Goal: Task Accomplishment & Management: Manage account settings

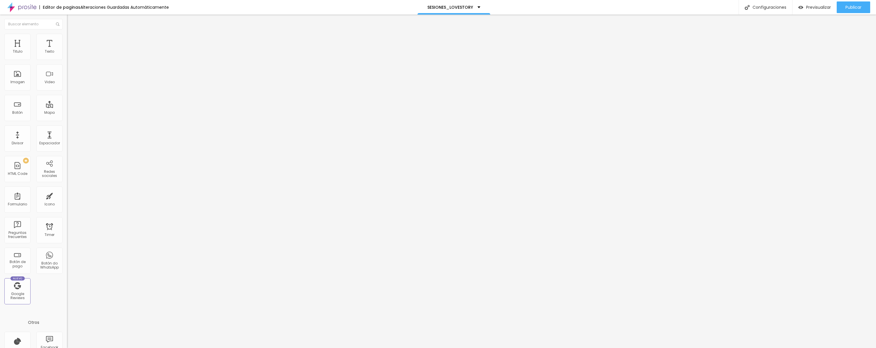
click at [67, 79] on div at bounding box center [100, 73] width 67 height 45
click at [72, 40] on span "Avanzado" at bounding box center [81, 37] width 19 height 5
click at [67, 58] on img at bounding box center [69, 56] width 4 height 4
click at [72, 40] on span "Estilo" at bounding box center [76, 37] width 9 height 5
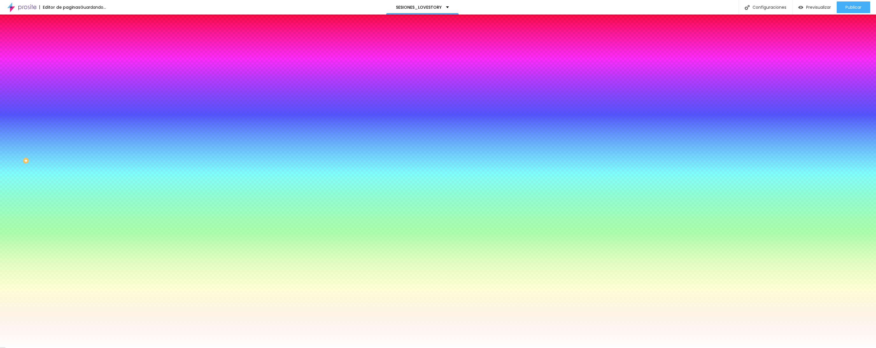
click at [72, 41] on span "Avanzado" at bounding box center [81, 43] width 19 height 5
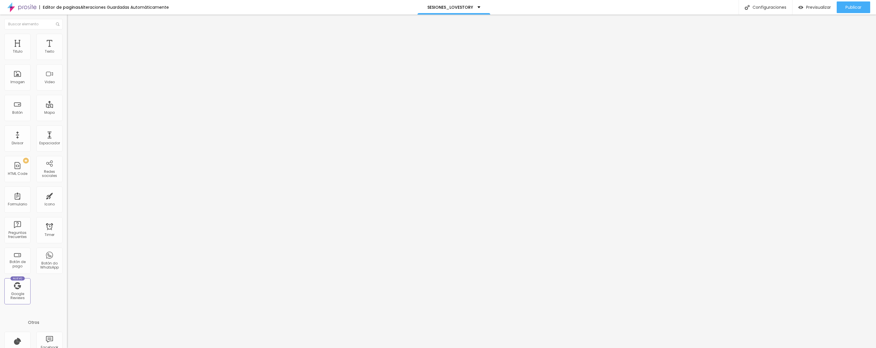
type input "15"
type input "0"
drag, startPoint x: 24, startPoint y: 56, endPoint x: -23, endPoint y: 59, distance: 46.7
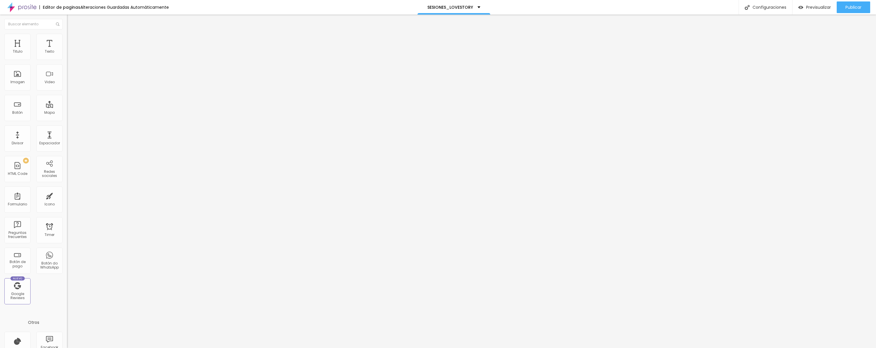
type input "0"
click at [0, 59] on html "Editor de paginas Alteraciones Guardadas Automáticamente SESIONES_LOVESTORY Con…" at bounding box center [438, 174] width 876 height 348
drag, startPoint x: 57, startPoint y: 55, endPoint x: 50, endPoint y: 69, distance: 15.5
click at [67, 53] on span "Boxed" at bounding box center [72, 50] width 11 height 5
click at [67, 62] on span "Completo" at bounding box center [76, 59] width 18 height 5
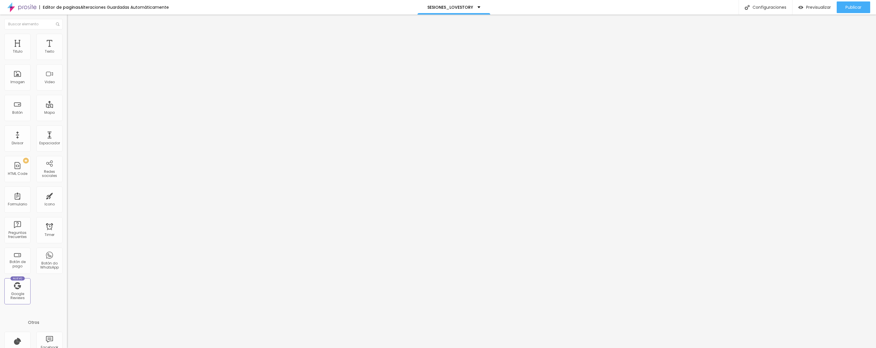
click at [67, 34] on img at bounding box center [69, 36] width 5 height 5
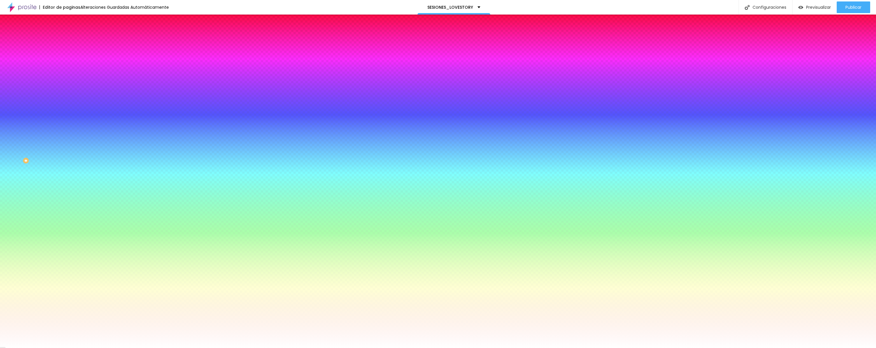
click at [72, 41] on span "Avanzado" at bounding box center [81, 43] width 19 height 5
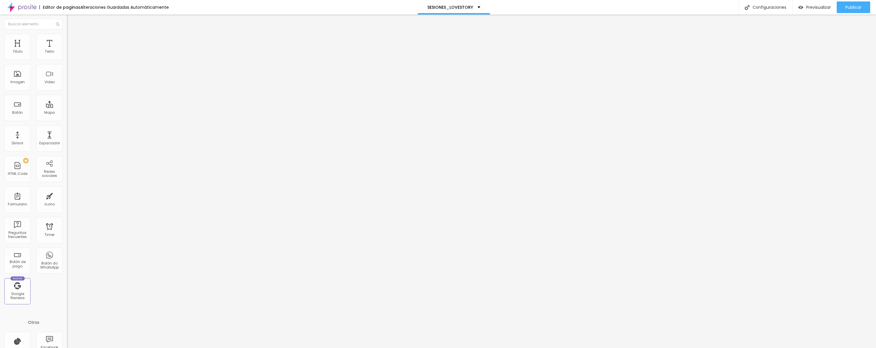
type input "15"
type input "10"
type input "5"
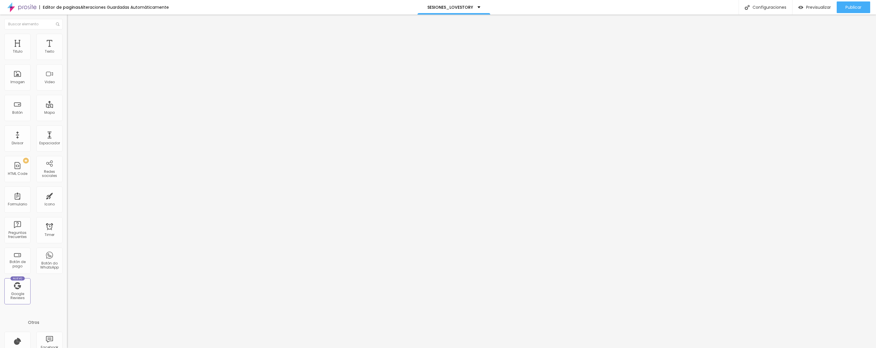
type input "5"
type input "0"
drag, startPoint x: 38, startPoint y: 57, endPoint x: 3, endPoint y: 66, distance: 35.9
type input "0"
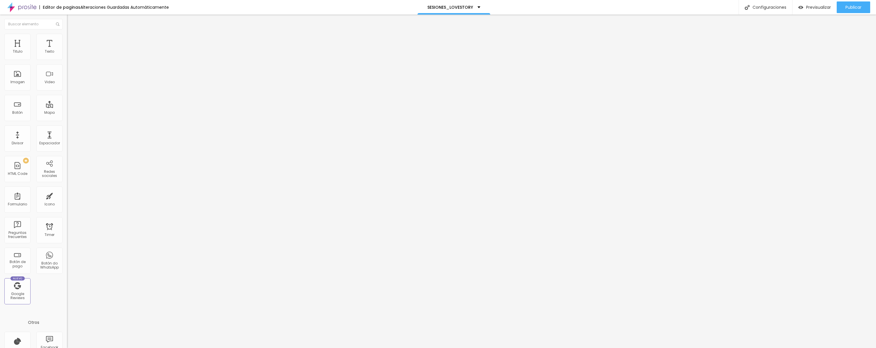
click at [0, 64] on html "Editor de paginas Alteraciones Guardadas Automáticamente SESIONES_LOVESTORY Con…" at bounding box center [438, 174] width 876 height 348
type input "18"
type input "13"
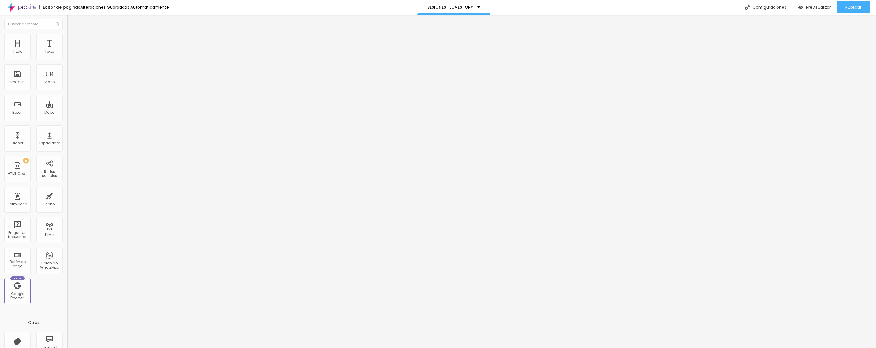
type input "2"
type input "0"
drag, startPoint x: 14, startPoint y: 70, endPoint x: -7, endPoint y: 71, distance: 20.7
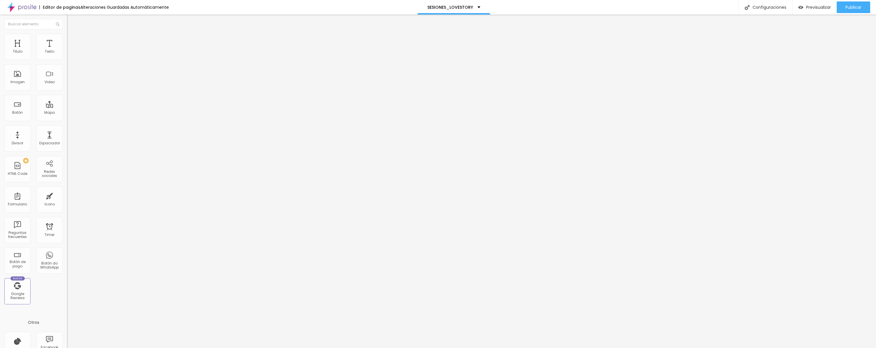
type input "0"
click at [0, 71] on html "Editor de paginas Alteraciones Guardadas Automáticamente SESIONES_LOVESTORY Con…" at bounding box center [438, 174] width 876 height 348
click at [67, 38] on li "Avanzado" at bounding box center [100, 37] width 67 height 6
click at [67, 34] on li "Contenido" at bounding box center [100, 31] width 67 height 6
click at [72, 40] on span "Estilo" at bounding box center [76, 37] width 9 height 5
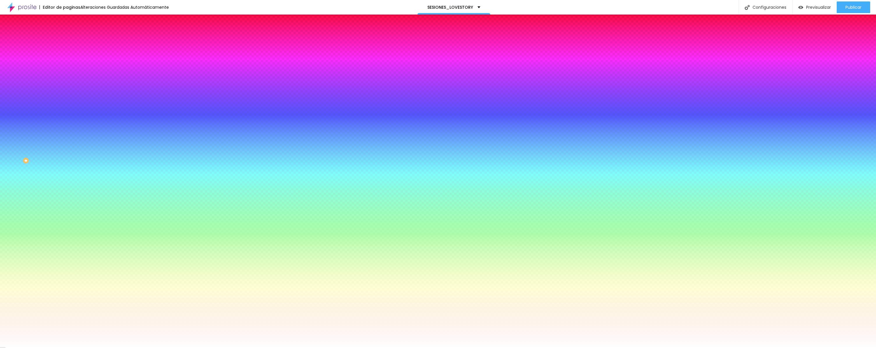
click at [67, 56] on div at bounding box center [100, 56] width 67 height 0
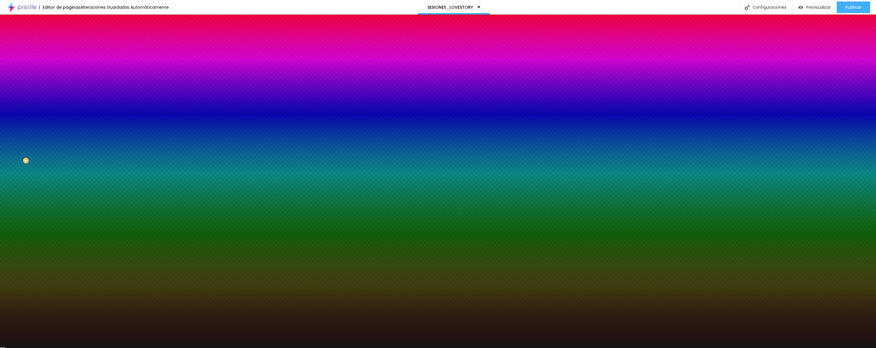
type input "#0F0E0E"
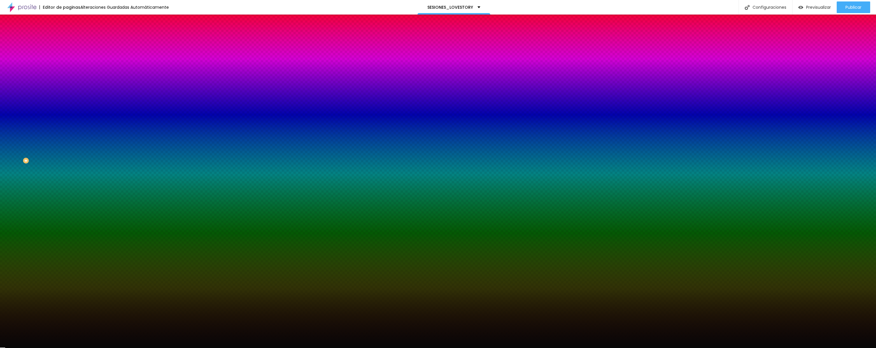
drag, startPoint x: 19, startPoint y: 105, endPoint x: 6, endPoint y: 108, distance: 13.8
click at [67, 108] on div "Editar Coluna Contenido Estilo Avanzado Color de fondo Restablecer #0F0E0E Somb…" at bounding box center [100, 182] width 67 height 334
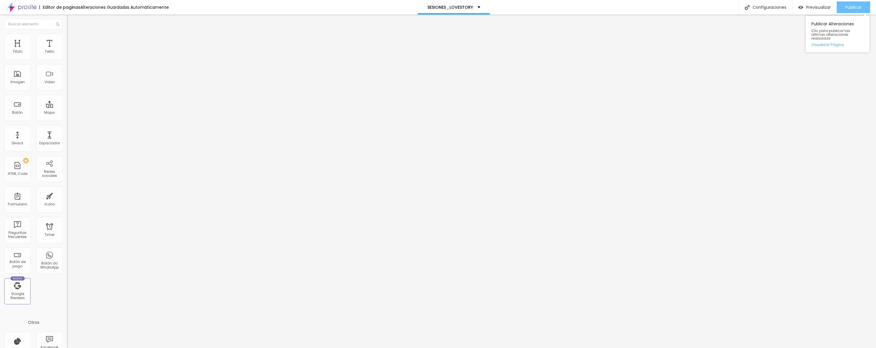
click at [860, 8] on span "Publicar" at bounding box center [853, 7] width 16 height 5
click at [807, 6] on span "Previsualizar" at bounding box center [813, 7] width 25 height 5
click at [67, 85] on div at bounding box center [100, 73] width 67 height 45
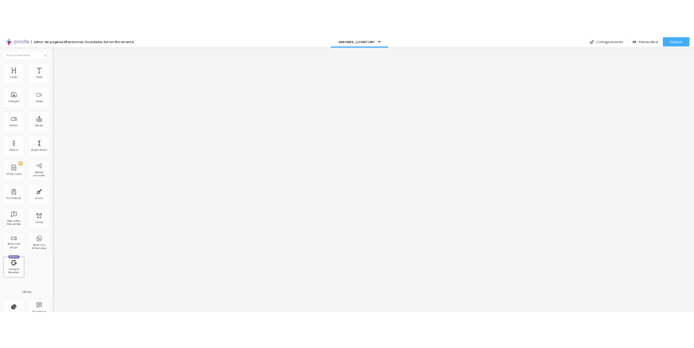
scroll to position [53, 0]
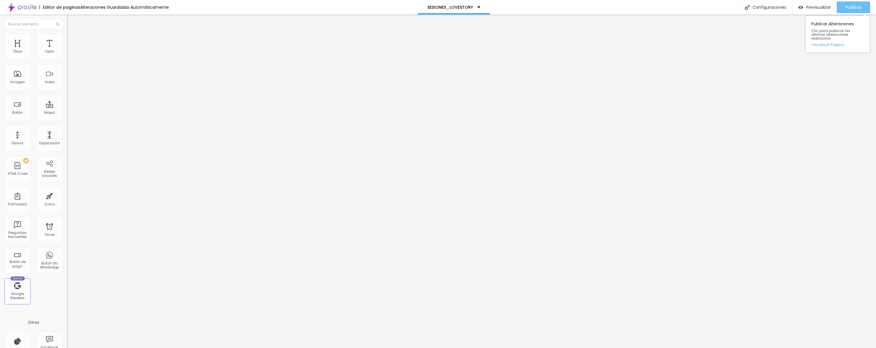
click at [863, 9] on button "Publicar" at bounding box center [852, 7] width 33 height 12
click at [804, 7] on div "Previsualizar" at bounding box center [809, 7] width 33 height 5
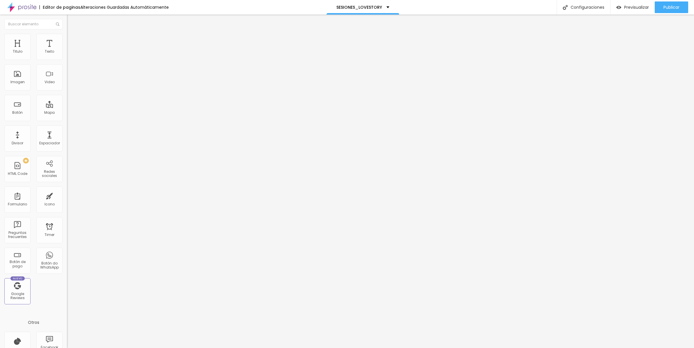
click at [67, 81] on div "border-radius : 8 px ; cursor : pointer ; transition : 0.3 s ; } .btn-reserva :…" at bounding box center [220, 71] width 307 height 40
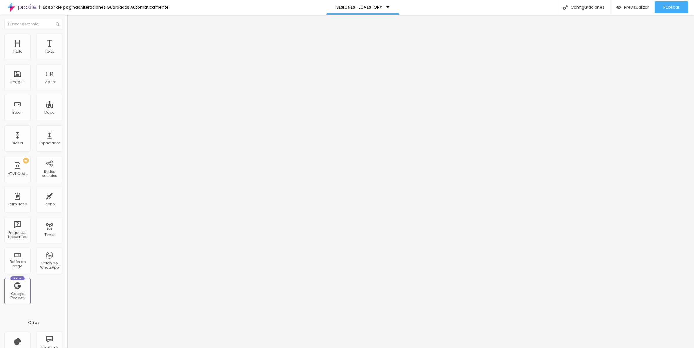
click at [67, 81] on div "border-radius : 8 px ; cursor : pointer ; transition : 0.3 s ; } .btn-reserva :…" at bounding box center [220, 71] width 307 height 40
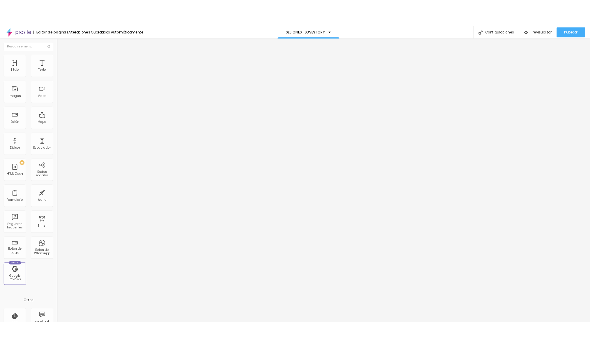
scroll to position [155, 0]
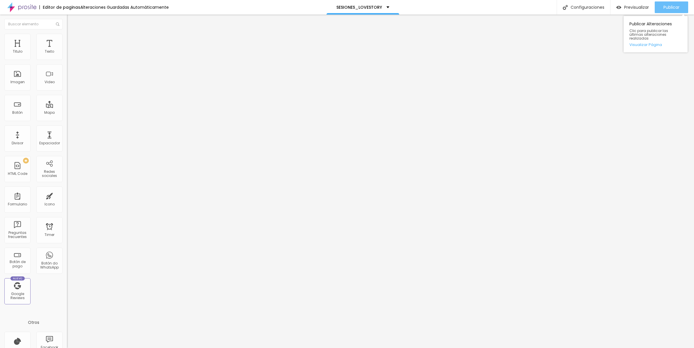
click at [677, 8] on span "Publicar" at bounding box center [672, 7] width 16 height 5
click at [633, 6] on span "Previsualizar" at bounding box center [631, 7] width 25 height 5
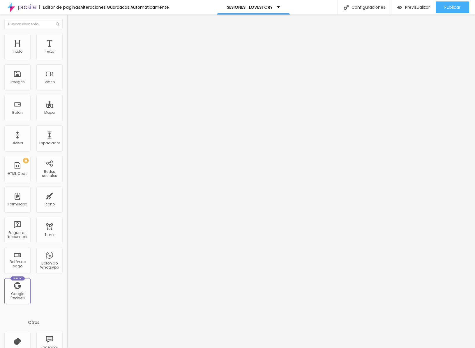
click at [67, 62] on span "Editar preguntas" at bounding box center [83, 59] width 33 height 5
drag, startPoint x: 254, startPoint y: 189, endPoint x: 161, endPoint y: 162, distance: 96.6
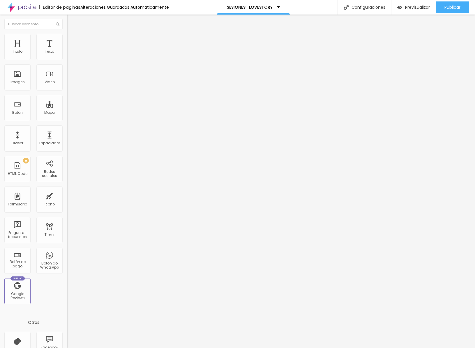
drag, startPoint x: 253, startPoint y: 107, endPoint x: 154, endPoint y: 105, distance: 99.0
copy p "¿Como RESERVO mi sesión con ustedes?"
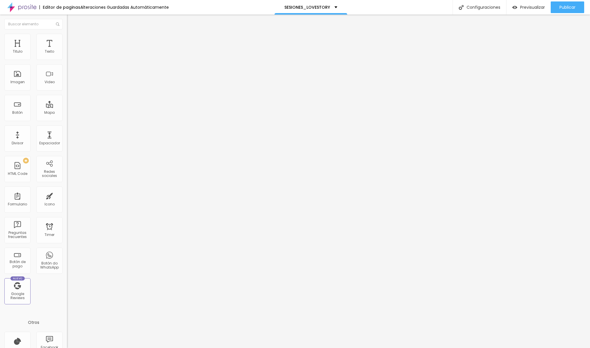
drag, startPoint x: 307, startPoint y: 187, endPoint x: 196, endPoint y: 162, distance: 114.1
drag, startPoint x: 304, startPoint y: 162, endPoint x: 212, endPoint y: 157, distance: 92.1
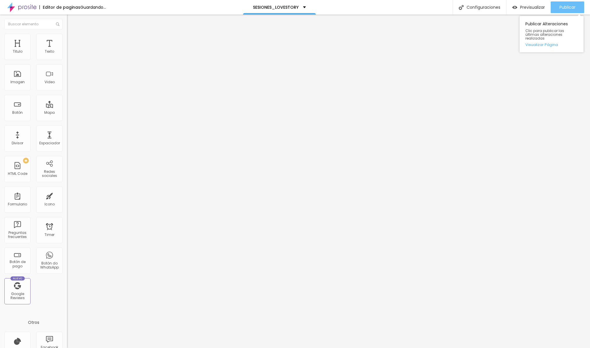
click at [568, 9] on span "Publicar" at bounding box center [567, 7] width 16 height 5
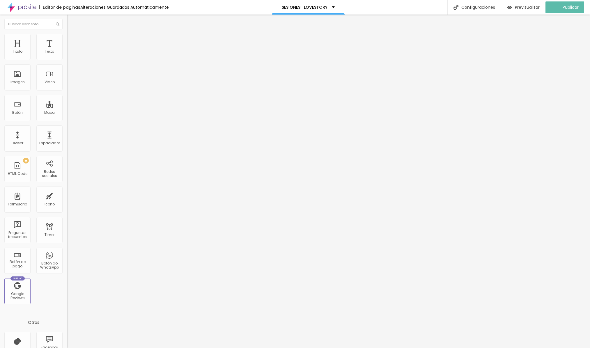
click at [67, 62] on span "Editar preguntas" at bounding box center [83, 59] width 33 height 5
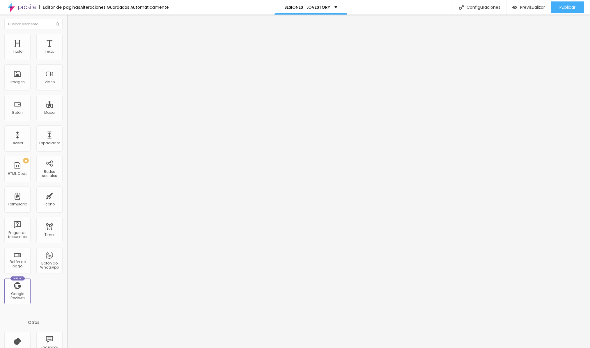
copy p "POLITICA de CANCELACIÓN o CAMBIO DE FECHA"
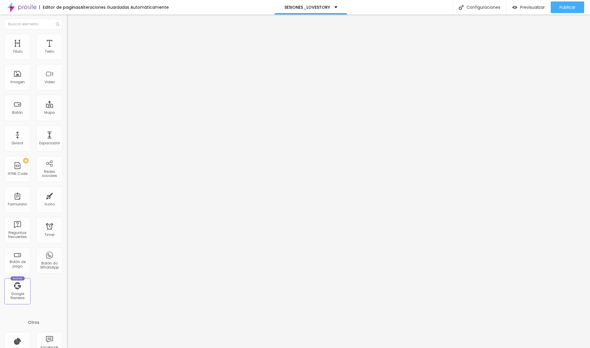
click at [67, 62] on span "Editar preguntas" at bounding box center [83, 59] width 33 height 5
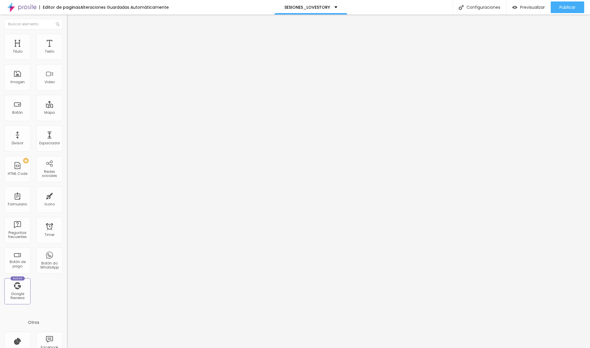
drag, startPoint x: 159, startPoint y: 178, endPoint x: 159, endPoint y: 149, distance: 28.5
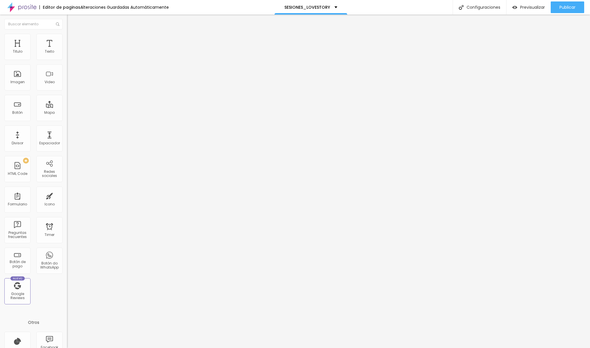
drag, startPoint x: 258, startPoint y: 188, endPoint x: 220, endPoint y: 159, distance: 48.4
copy div "1.-Sesión CLASICA, AVENTURA, SAVE THE DATE (15 Días) 2.-Films LOVE STORY (20 Dí…"
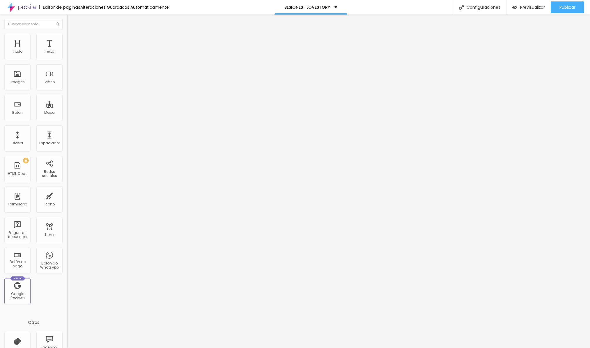
drag, startPoint x: 232, startPoint y: 171, endPoint x: 222, endPoint y: 162, distance: 13.6
copy div "1.-Sesión CLASICA, AVENTURA, SAVE THE DATE (15 Días) 2.-Films LOVE STORY (20 Dí…"
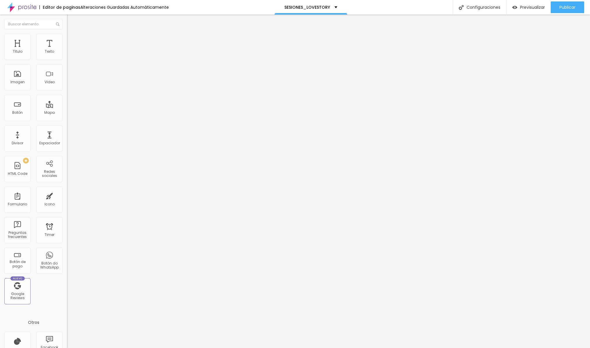
drag, startPoint x: 306, startPoint y: 200, endPoint x: 216, endPoint y: 157, distance: 100.2
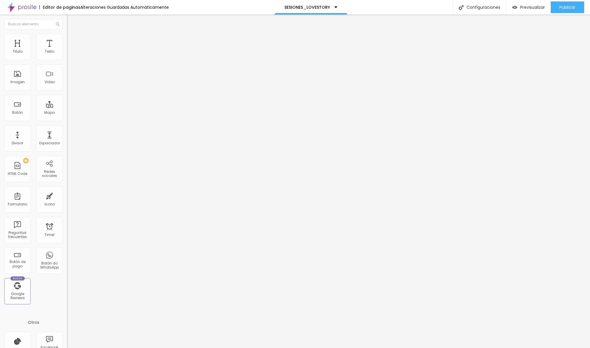
drag, startPoint x: 277, startPoint y: 199, endPoint x: 226, endPoint y: 198, distance: 50.6
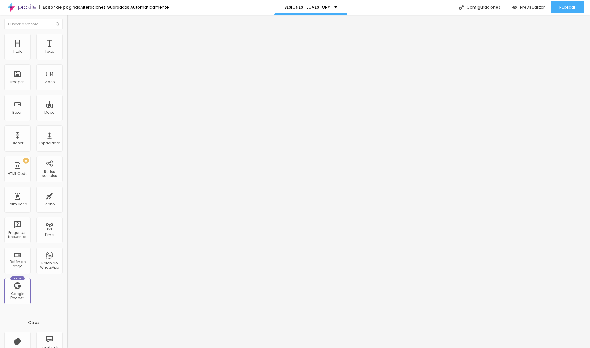
drag, startPoint x: 275, startPoint y: 176, endPoint x: 221, endPoint y: 176, distance: 54.4
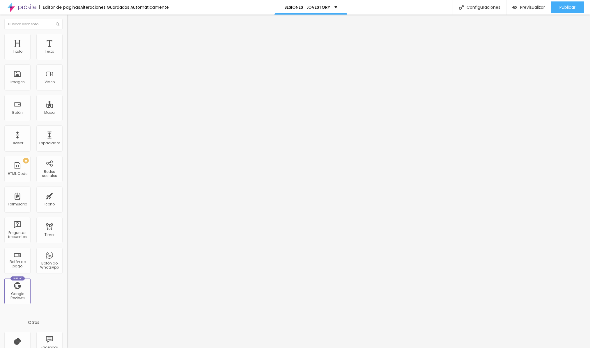
drag, startPoint x: 284, startPoint y: 199, endPoint x: 226, endPoint y: 199, distance: 58.8
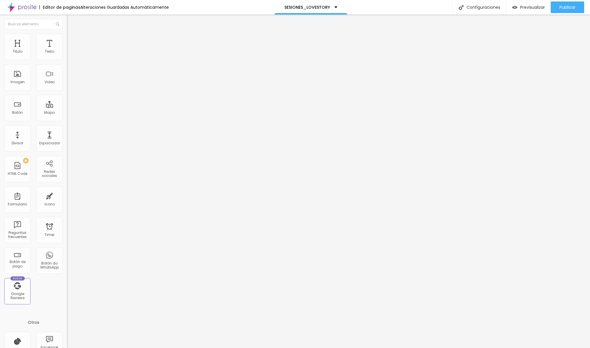
scroll to position [0, 0]
drag, startPoint x: 257, startPoint y: 162, endPoint x: 217, endPoint y: 162, distance: 39.6
drag, startPoint x: 249, startPoint y: 180, endPoint x: 216, endPoint y: 180, distance: 33.5
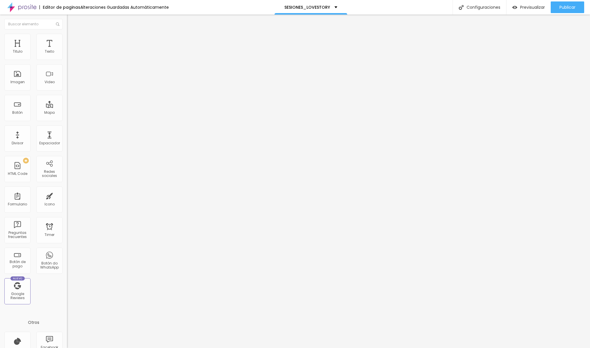
drag, startPoint x: 452, startPoint y: 303, endPoint x: 286, endPoint y: 206, distance: 191.9
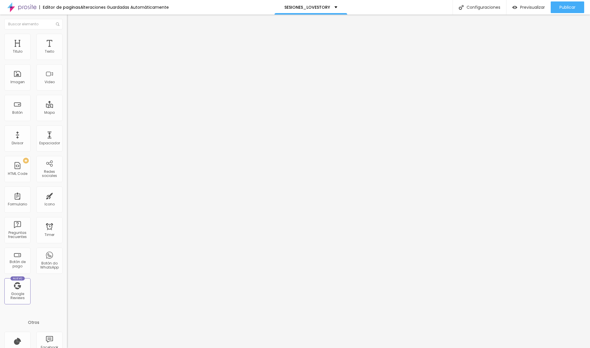
drag, startPoint x: 267, startPoint y: 174, endPoint x: 230, endPoint y: 175, distance: 37.3
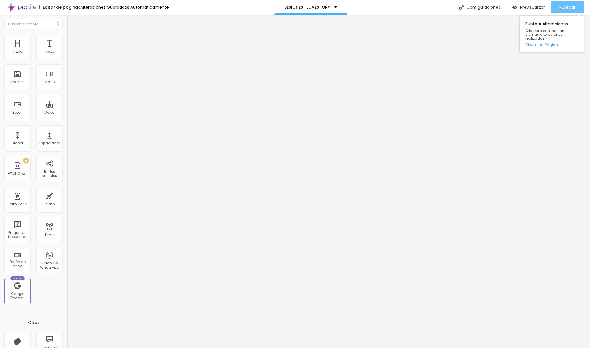
click at [575, 10] on button "Publicar" at bounding box center [567, 7] width 33 height 12
click at [527, 9] on span "Previsualizar" at bounding box center [532, 7] width 25 height 5
click at [67, 62] on span "Editar preguntas" at bounding box center [83, 59] width 33 height 5
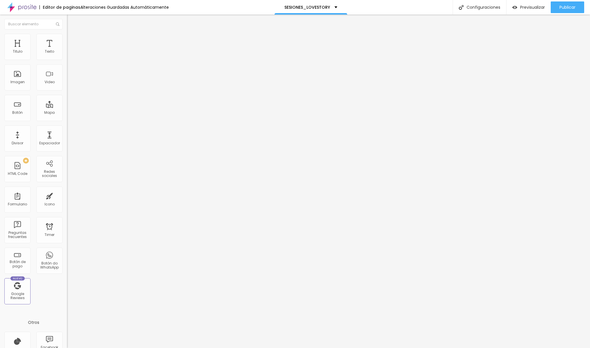
drag, startPoint x: 251, startPoint y: 170, endPoint x: 234, endPoint y: 148, distance: 28.0
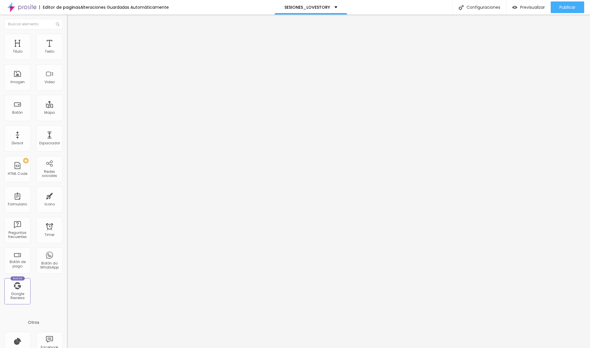
drag, startPoint x: 345, startPoint y: 182, endPoint x: 208, endPoint y: 159, distance: 139.1
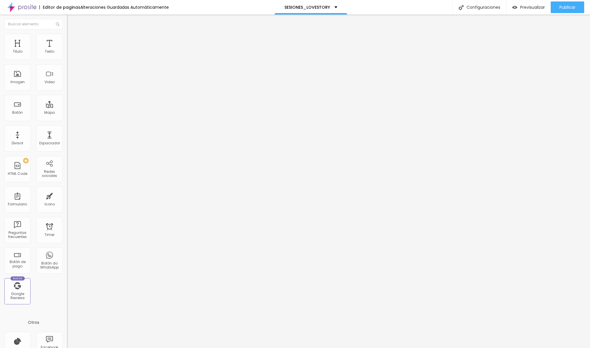
copy p "¿Tengo que pagar un extra por el tema de MOVILIDAD ?"
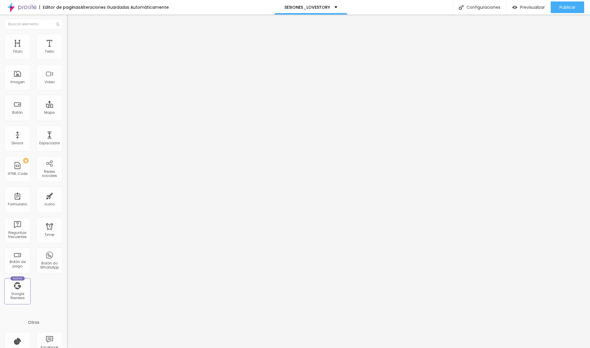
drag, startPoint x: 346, startPoint y: 182, endPoint x: 223, endPoint y: 160, distance: 124.7
copy div "1.-Sesiones CLASICAS ( no hay ningún cobro extra ). 2.-Sesiones DOBLE DOSSIS (L…"
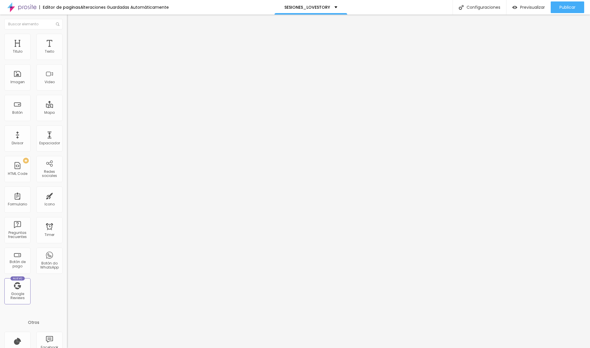
drag, startPoint x: 349, startPoint y: 186, endPoint x: 204, endPoint y: 152, distance: 148.4
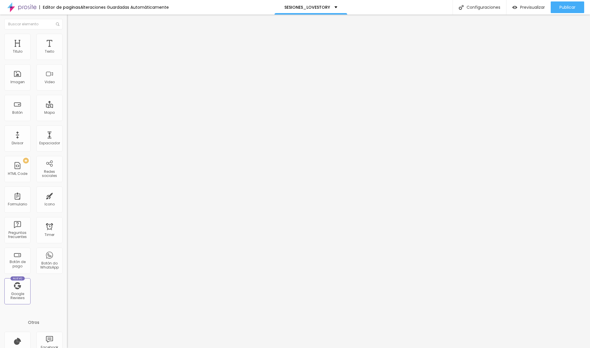
drag, startPoint x: 300, startPoint y: 200, endPoint x: 317, endPoint y: 200, distance: 17.2
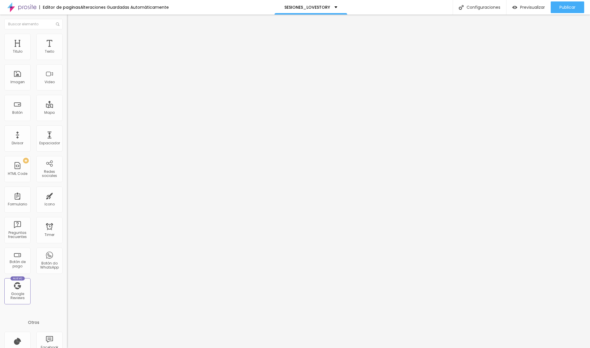
click at [67, 62] on span "Editar preguntas" at bounding box center [83, 59] width 33 height 5
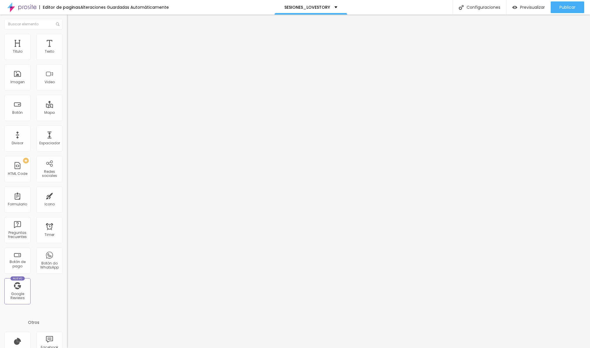
scroll to position [0, 0]
drag, startPoint x: 447, startPoint y: 304, endPoint x: 324, endPoint y: 110, distance: 230.4
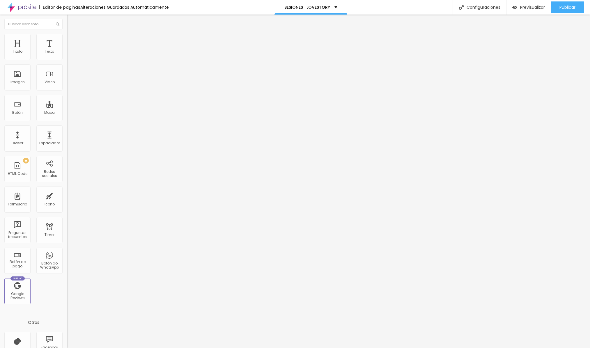
scroll to position [0, 0]
drag, startPoint x: 166, startPoint y: 88, endPoint x: 173, endPoint y: 132, distance: 45.0
drag, startPoint x: 172, startPoint y: 118, endPoint x: 175, endPoint y: 139, distance: 20.9
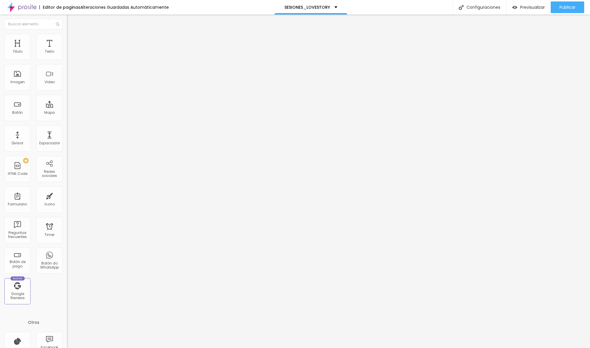
copy p "Si quiero hacer una sesión como CUSCO, AREQUIPA u OTRO Lugar también podrían ir?"
drag, startPoint x: 353, startPoint y: 182, endPoint x: 220, endPoint y: 162, distance: 135.0
copy div "Claro que si, nosotros encantados de poder capturar en aquellos lugares mágicos…"
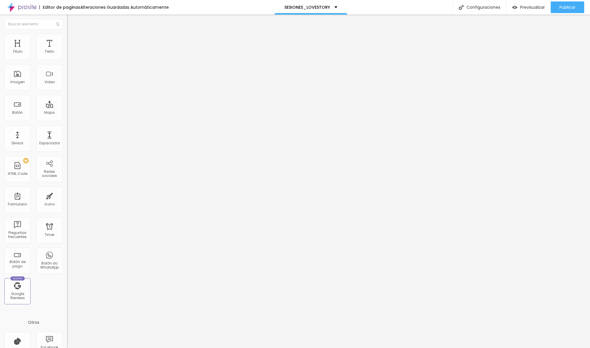
drag, startPoint x: 391, startPoint y: 183, endPoint x: 210, endPoint y: 159, distance: 182.6
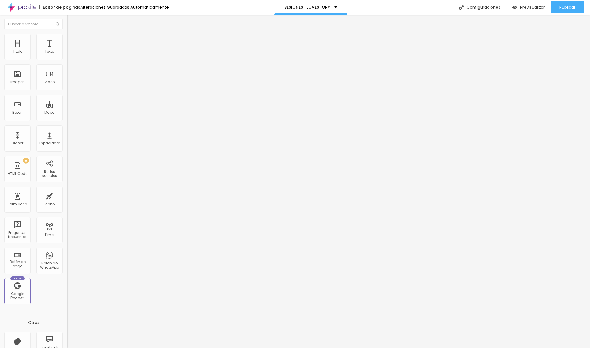
scroll to position [14, 0]
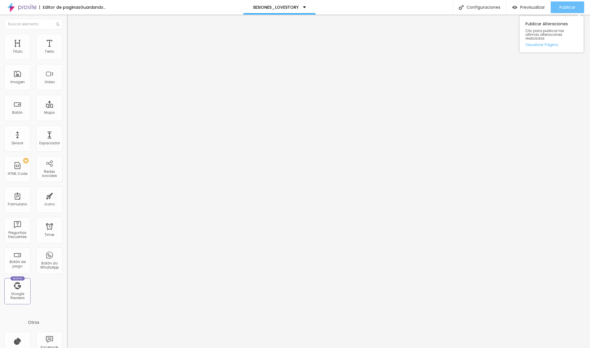
click at [567, 13] on div "Publicar" at bounding box center [567, 7] width 16 height 12
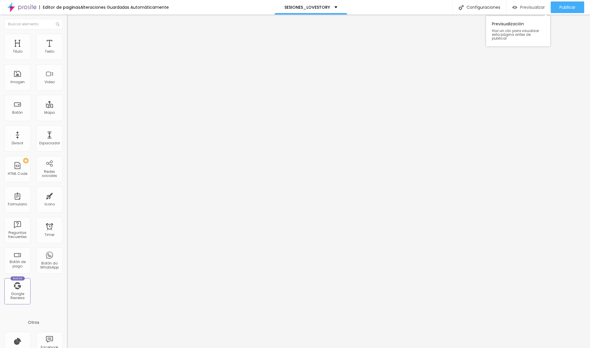
click at [520, 7] on span "Previsualizar" at bounding box center [532, 7] width 25 height 5
click at [67, 65] on div at bounding box center [100, 65] width 67 height 0
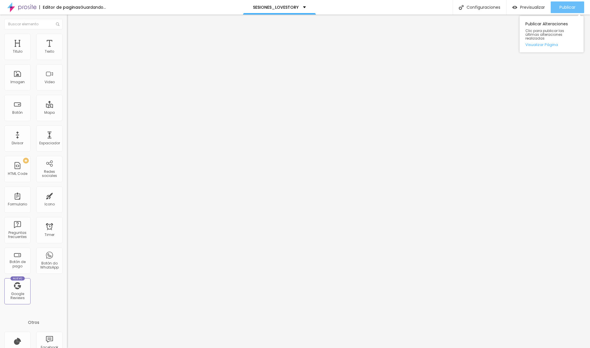
click at [575, 5] on button "Publicar" at bounding box center [567, 7] width 33 height 12
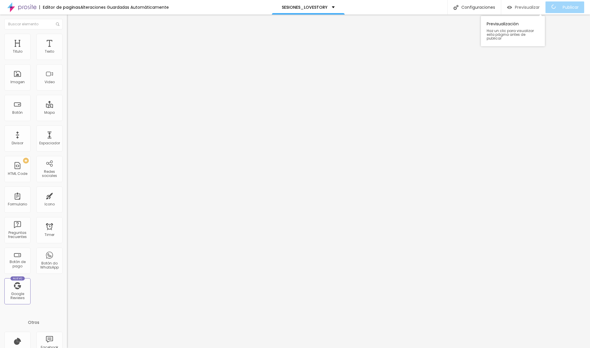
click at [524, 6] on span "Previsualizar" at bounding box center [527, 7] width 25 height 5
click at [67, 78] on div at bounding box center [100, 73] width 67 height 45
click at [67, 50] on img at bounding box center [68, 48] width 3 height 3
drag, startPoint x: 202, startPoint y: 114, endPoint x: 248, endPoint y: 115, distance: 45.7
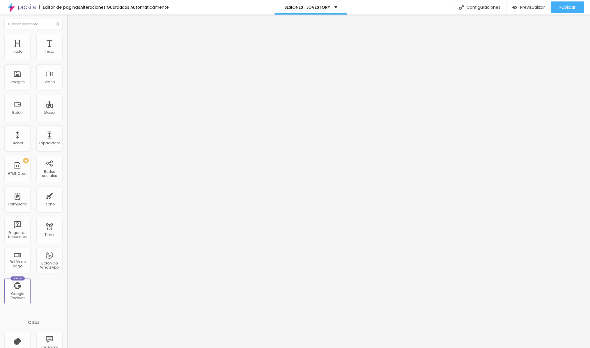
drag, startPoint x: 252, startPoint y: 115, endPoint x: 205, endPoint y: 116, distance: 47.5
drag, startPoint x: 202, startPoint y: 118, endPoint x: 254, endPoint y: 118, distance: 51.5
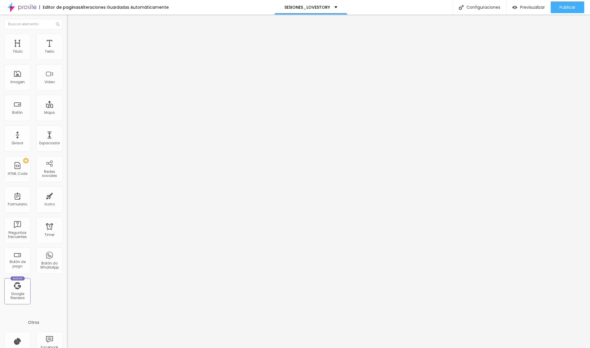
type textarea "´"
drag, startPoint x: 202, startPoint y: 121, endPoint x: 244, endPoint y: 122, distance: 41.6
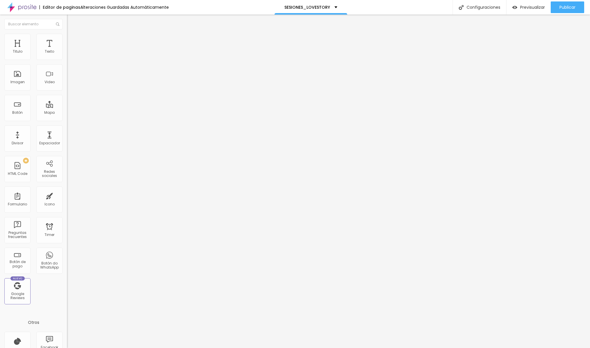
drag, startPoint x: 237, startPoint y: 122, endPoint x: 201, endPoint y: 122, distance: 37.0
drag, startPoint x: 203, startPoint y: 122, endPoint x: 237, endPoint y: 121, distance: 34.1
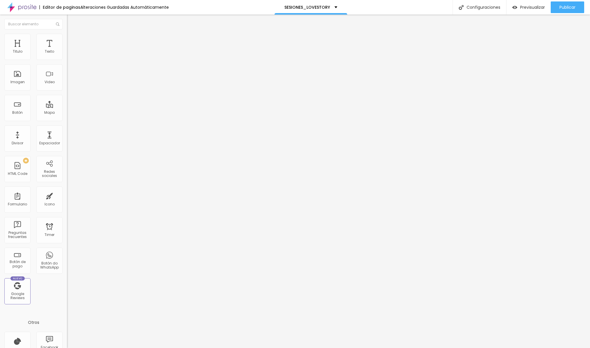
click at [67, 58] on img at bounding box center [69, 56] width 4 height 4
click at [67, 37] on li "Estilo" at bounding box center [100, 37] width 67 height 6
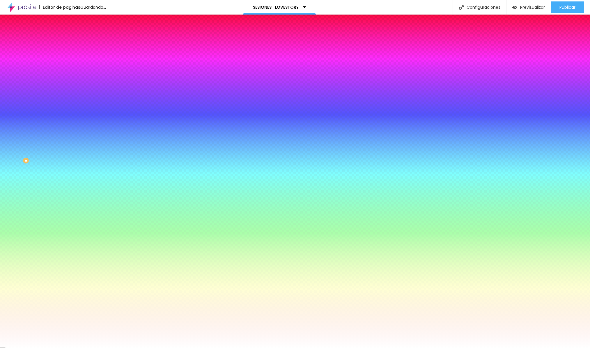
click at [72, 41] on span "Avanzado" at bounding box center [81, 43] width 19 height 5
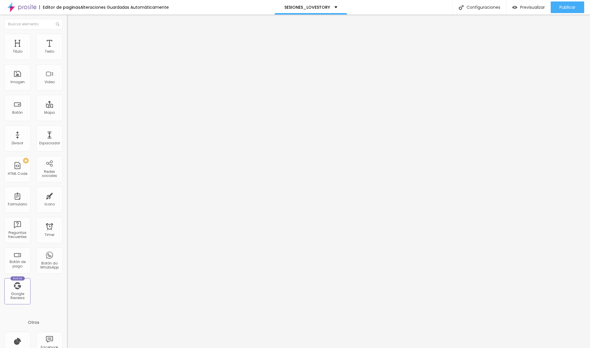
type input "15"
type input "10"
type input "0"
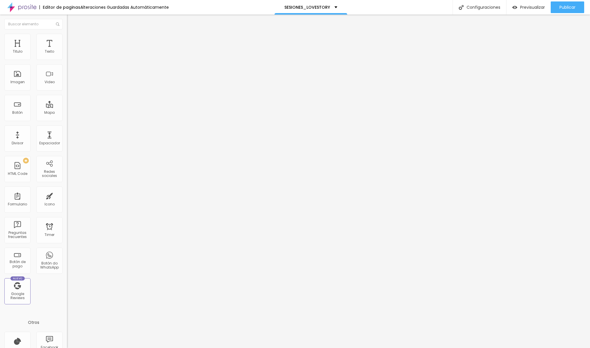
type input "0"
drag, startPoint x: 23, startPoint y: 57, endPoint x: -2, endPoint y: 57, distance: 25.3
type input "0"
click at [0, 57] on html "Editor de paginas Alteraciones Guardadas Automáticamente SESIONES_LOVESTORY Con…" at bounding box center [295, 174] width 590 height 348
click at [67, 53] on span "Boxed" at bounding box center [72, 50] width 11 height 5
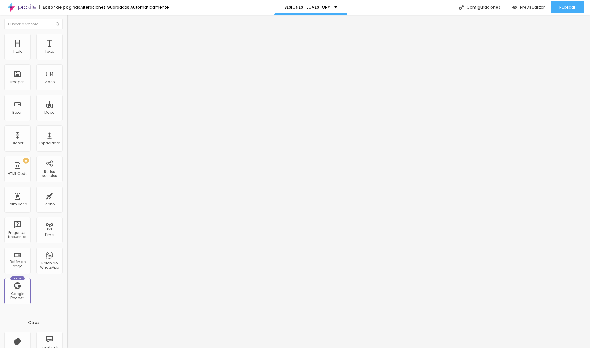
click at [67, 61] on div "Completo" at bounding box center [100, 59] width 67 height 3
click at [67, 40] on li "Avanzado" at bounding box center [100, 43] width 67 height 6
type input "15"
type input "10"
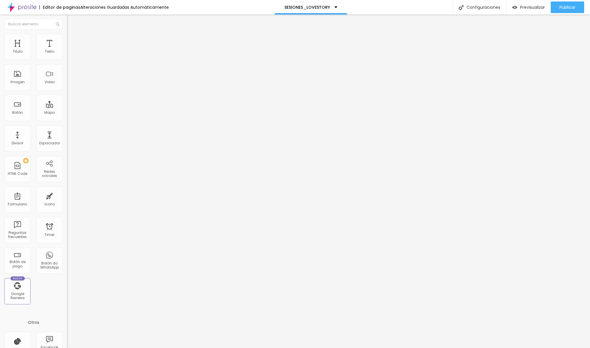
type input "10"
type input "5"
type input "0"
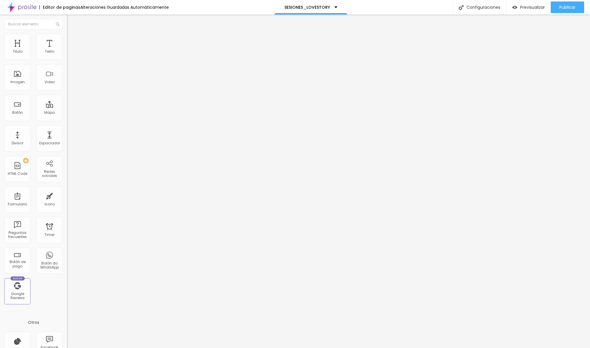
drag, startPoint x: 38, startPoint y: 56, endPoint x: -22, endPoint y: 56, distance: 59.7
type input "0"
click at [0, 56] on html "Editor de paginas Alteraciones Guardadas Automáticamente SESIONES_LOVESTORY Con…" at bounding box center [295, 174] width 590 height 348
type input "0"
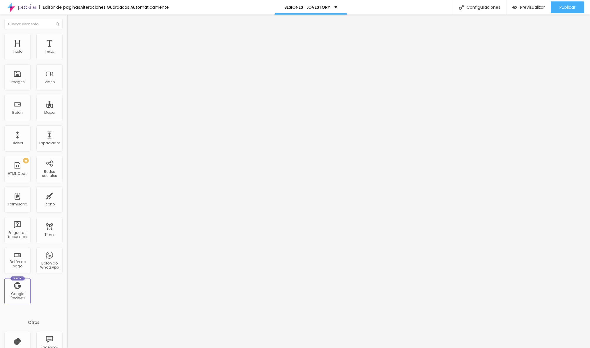
drag, startPoint x: 13, startPoint y: 69, endPoint x: -8, endPoint y: 69, distance: 20.7
type input "0"
click at [0, 69] on html "Editor de paginas Alteraciones Guardadas Automáticamente SESIONES_LOVESTORY Con…" at bounding box center [295, 174] width 590 height 348
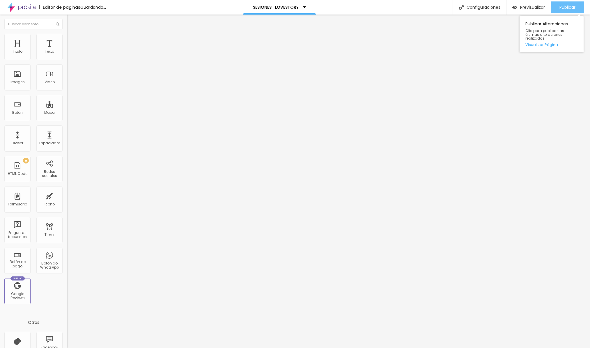
click at [578, 6] on button "Publicar" at bounding box center [567, 7] width 33 height 12
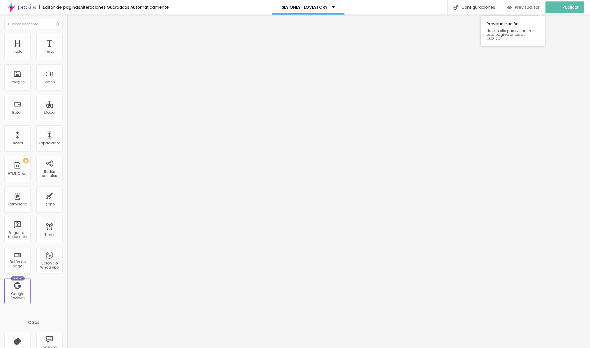
click at [531, 6] on span "Previsualizar" at bounding box center [527, 7] width 25 height 5
click at [67, 50] on img at bounding box center [68, 48] width 3 height 3
drag, startPoint x: 236, startPoint y: 119, endPoint x: 261, endPoint y: 120, distance: 25.3
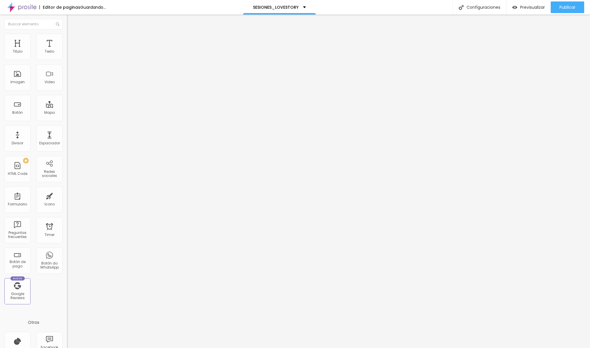
click at [67, 91] on div "}) ; } , { threshold : 0.3 }) ; const title = document . querySelector ( ".cine…" at bounding box center [190, 70] width 246 height 40
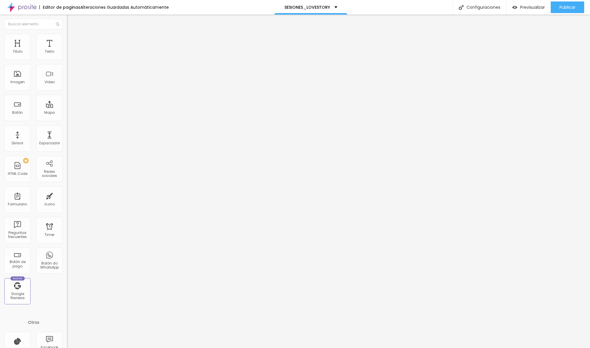
click at [67, 91] on div "}) ; } , { threshold : 0.3 }) ; const title = document . querySelector ( ".cine…" at bounding box center [190, 70] width 246 height 40
click at [563, 11] on div "Publicar" at bounding box center [567, 7] width 16 height 12
click at [527, 8] on span "Previsualizar" at bounding box center [527, 7] width 25 height 5
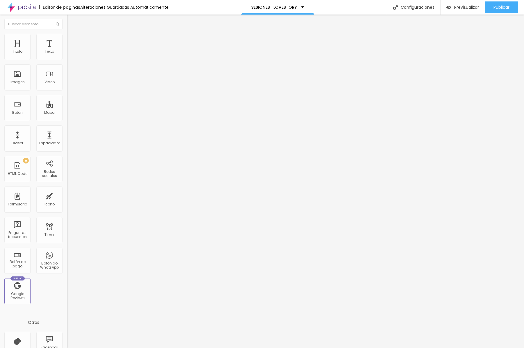
click at [67, 62] on span "Editar preguntas" at bounding box center [83, 59] width 33 height 5
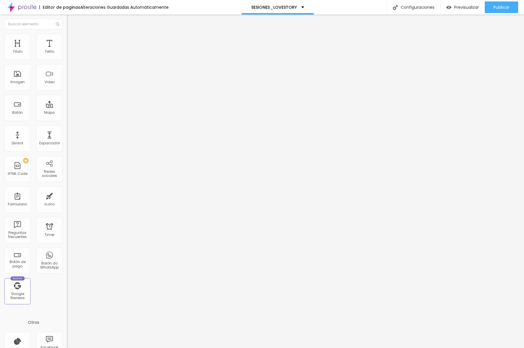
drag, startPoint x: 243, startPoint y: 201, endPoint x: 190, endPoint y: 201, distance: 53.0
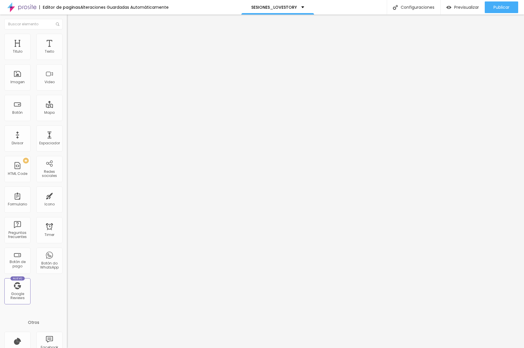
drag, startPoint x: 221, startPoint y: 169, endPoint x: 185, endPoint y: 169, distance: 35.2
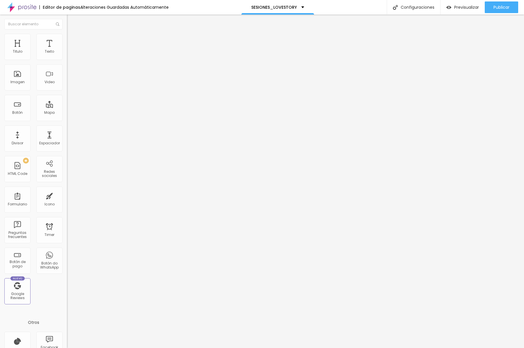
drag, startPoint x: 243, startPoint y: 195, endPoint x: 190, endPoint y: 161, distance: 63.5
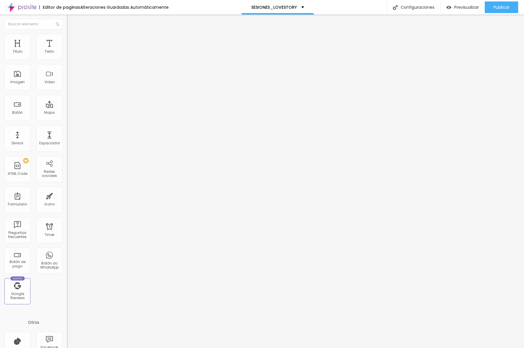
drag, startPoint x: 364, startPoint y: 184, endPoint x: 189, endPoint y: 168, distance: 176.0
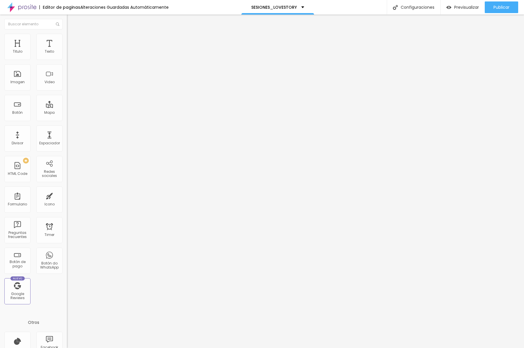
drag, startPoint x: 319, startPoint y: 162, endPoint x: 362, endPoint y: 162, distance: 43.4
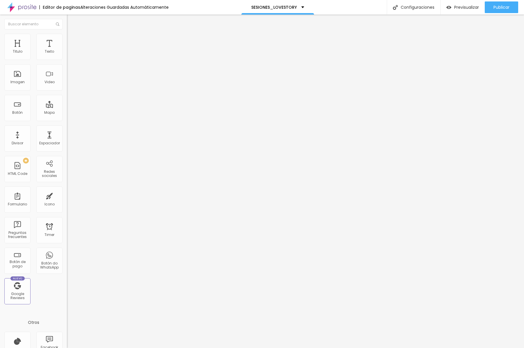
drag, startPoint x: 306, startPoint y: 180, endPoint x: 389, endPoint y: 178, distance: 82.4
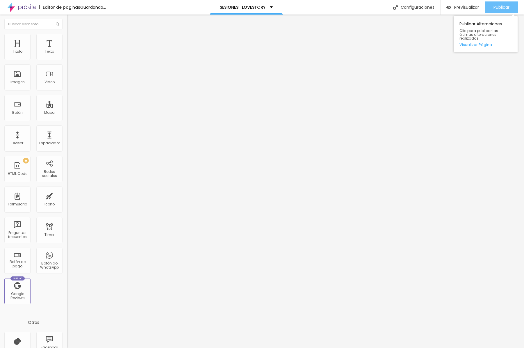
click at [501, 3] on div "Publicar" at bounding box center [502, 7] width 16 height 12
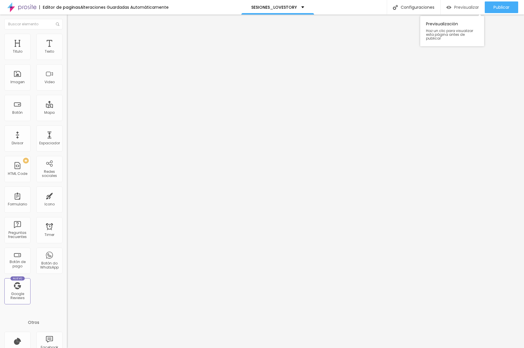
click at [455, 5] on span "Previsualizar" at bounding box center [467, 7] width 25 height 5
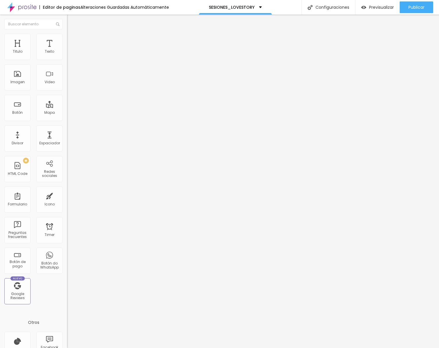
click at [67, 62] on span "Editar preguntas" at bounding box center [83, 59] width 33 height 5
drag, startPoint x: 228, startPoint y: 108, endPoint x: 99, endPoint y: 92, distance: 129.6
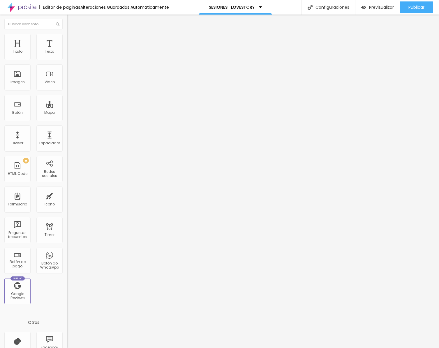
drag, startPoint x: 251, startPoint y: 108, endPoint x: 146, endPoint y: 108, distance: 105.1
copy p "POLÍTICA DE CANCELACIÓN Y CAMBIO DE FECHA"
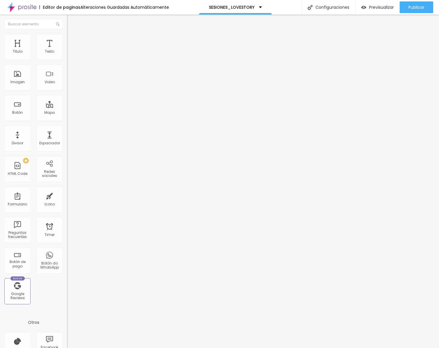
click at [410, 7] on span "Publicar" at bounding box center [416, 7] width 16 height 5
click at [377, 8] on span "Previsualizar" at bounding box center [375, 7] width 25 height 5
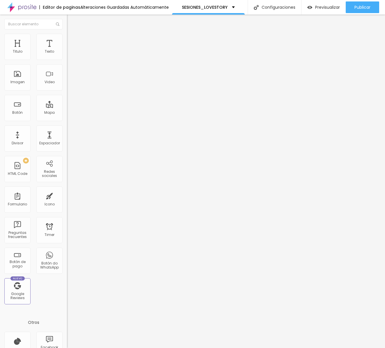
click at [67, 62] on span "Editar preguntas" at bounding box center [83, 59] width 33 height 5
drag, startPoint x: 162, startPoint y: 108, endPoint x: 125, endPoint y: 107, distance: 36.1
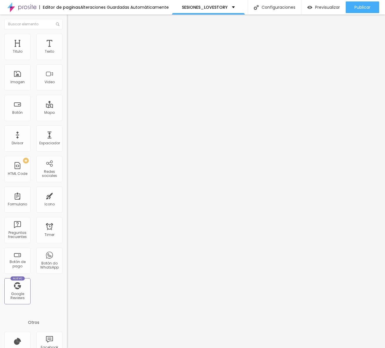
click at [363, 10] on div "Publicar" at bounding box center [362, 7] width 16 height 12
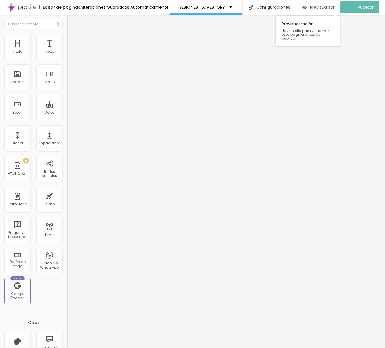
click at [322, 7] on span "Previsualizar" at bounding box center [322, 7] width 25 height 5
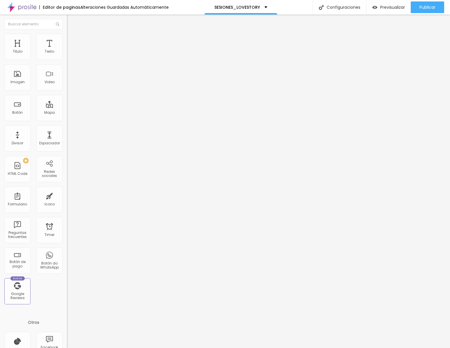
click at [67, 50] on img at bounding box center [68, 48] width 3 height 3
click at [330, 348] on div at bounding box center [225, 354] width 450 height 5
click at [67, 49] on img at bounding box center [68, 47] width 3 height 3
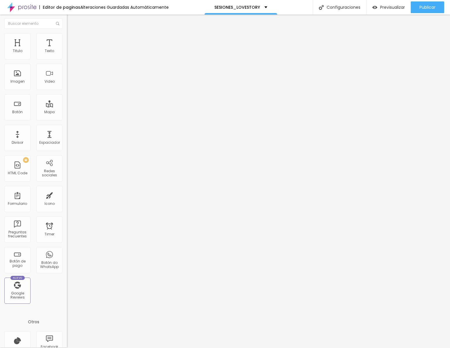
click at [333, 348] on div at bounding box center [225, 354] width 450 height 5
click at [67, 49] on img at bounding box center [68, 47] width 3 height 3
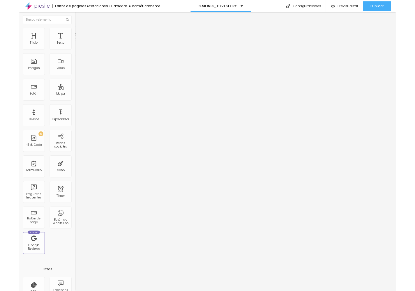
scroll to position [148, 0]
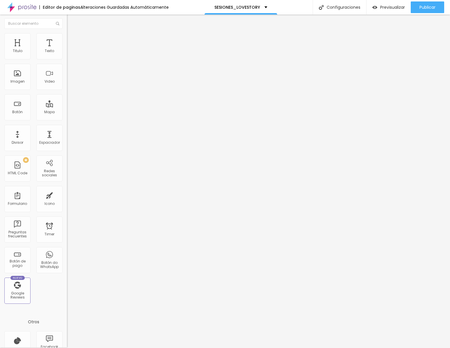
click at [331, 348] on div at bounding box center [225, 354] width 450 height 5
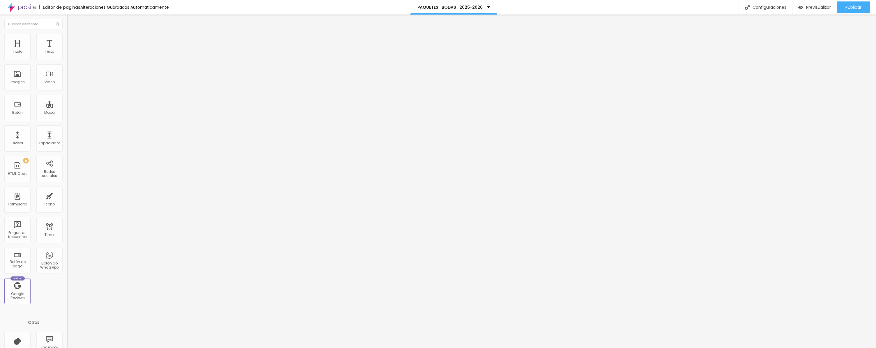
click at [67, 75] on div "<!-- CONTENEDOR DEL FEED INSTAGRAM --> < div style = "max-width:1200px; margin:…" at bounding box center [158, 71] width 183 height 40
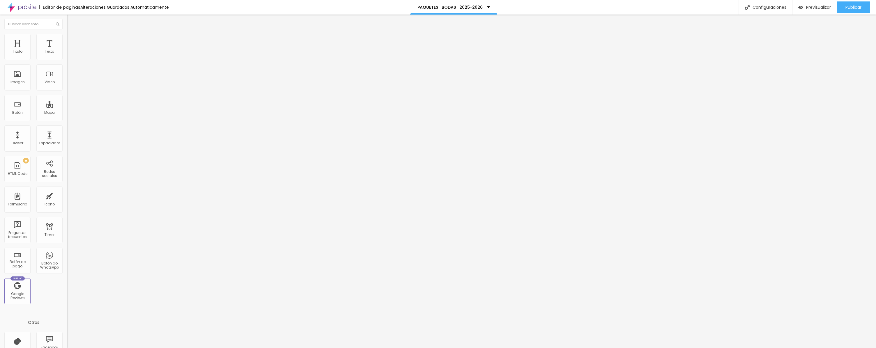
click at [67, 74] on div "<!-- CONTENEDOR DEL FEED INSTAGRAM --> < div style = "max-width:1200px; margin:…" at bounding box center [158, 71] width 183 height 40
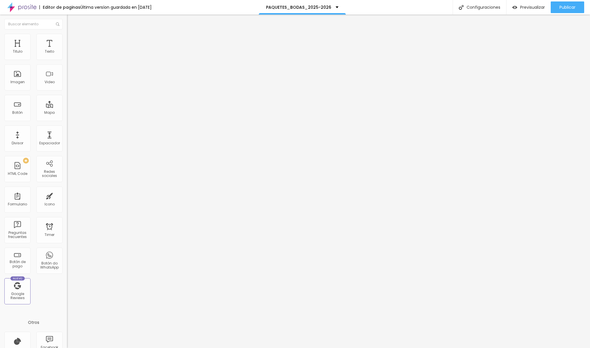
click at [67, 91] on div "<!-- Bloque de texto cinematográfico --> < div class = "cinema-block" > < h2 cl…" at bounding box center [190, 71] width 246 height 40
click at [67, 91] on div "<!-- Bloque de texto cinematográfico --> < div class = "cinema-block" > < h2 cl…" at bounding box center [190, 70] width 246 height 40
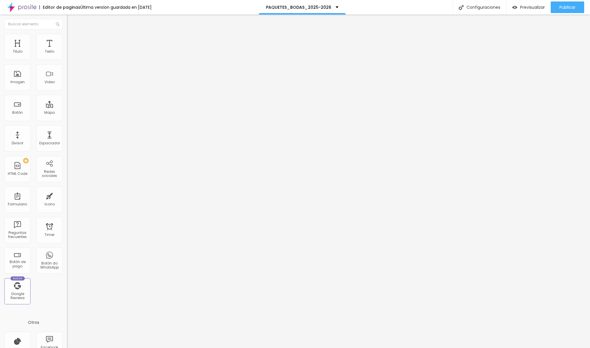
click at [67, 91] on div "<!-- Bloque de texto cinematográfico --> < div class = "cinema-block" > < h2 cl…" at bounding box center [190, 70] width 246 height 40
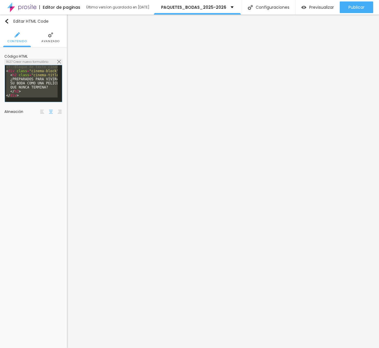
scroll to position [0, 0]
